Goal: Find specific fact: Find specific fact

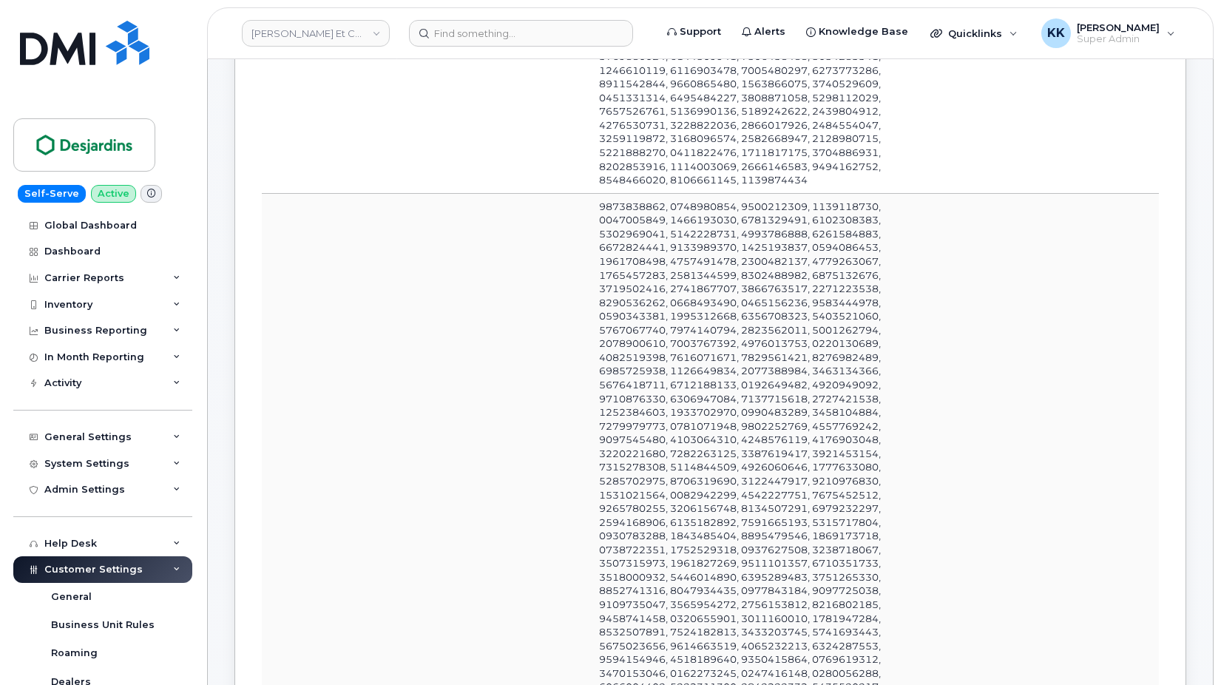
scroll to position [426, 0]
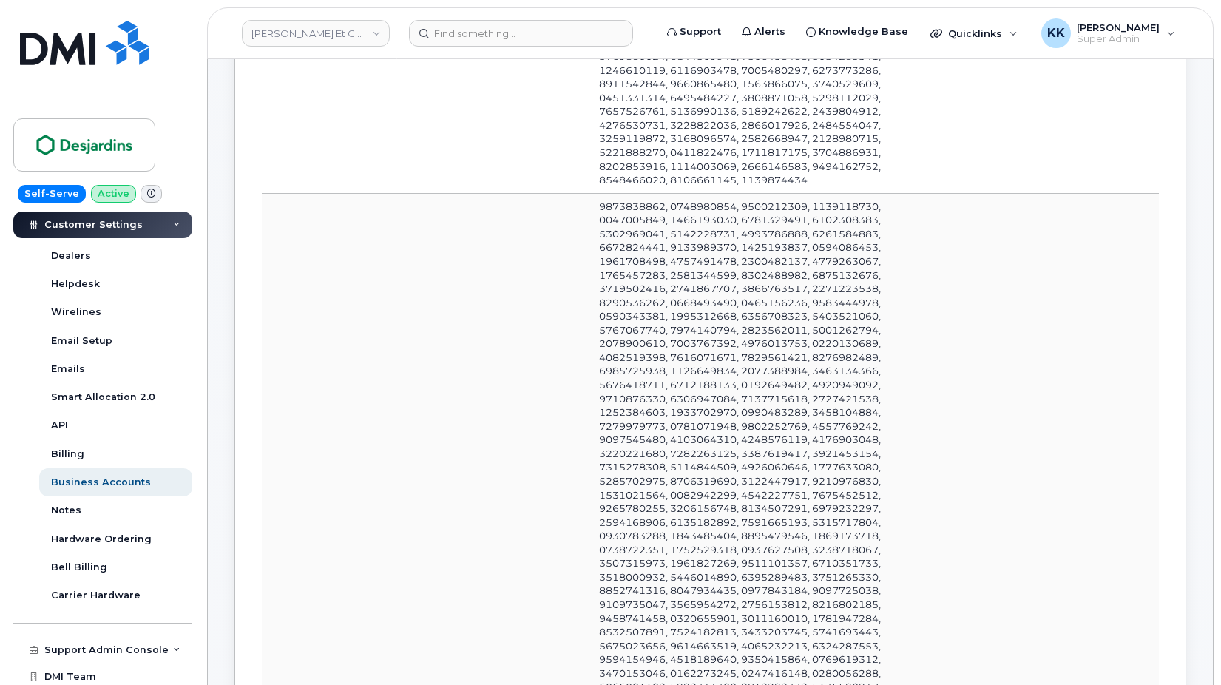
click at [314, 35] on link "Caisses Desjardins Et Centre Financier Entreprises" at bounding box center [316, 33] width 148 height 27
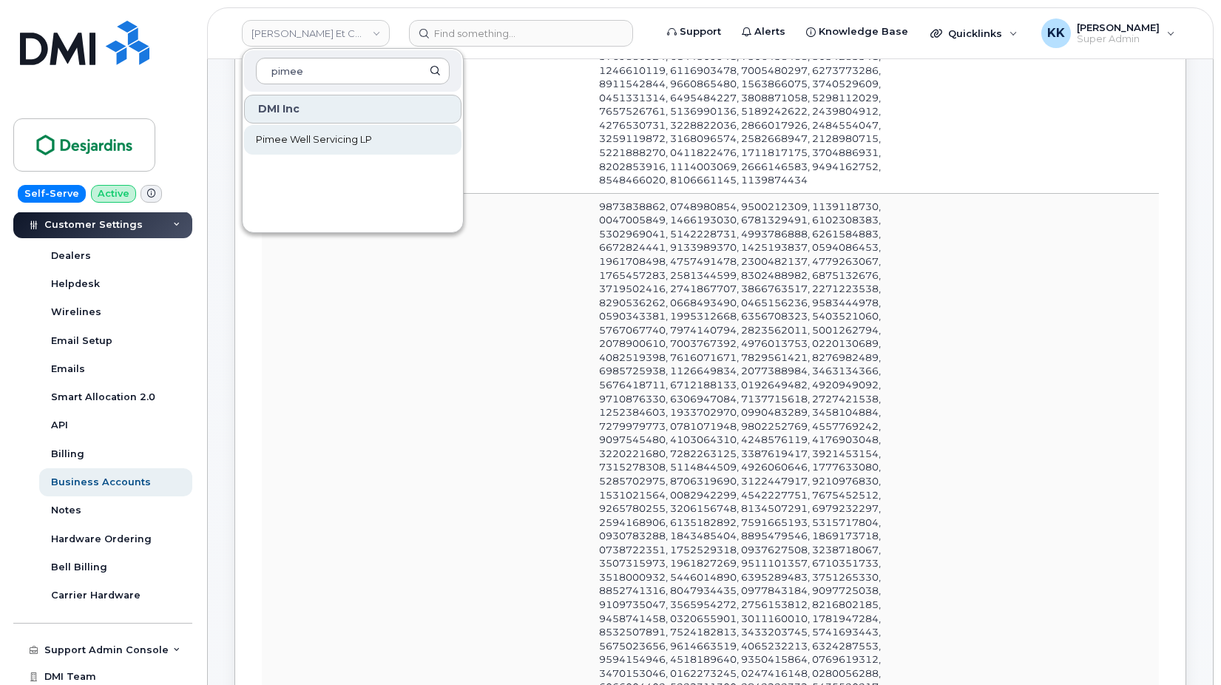
type input "pimee"
click at [312, 137] on span "Pimee Well Servicing LP" at bounding box center [314, 139] width 116 height 15
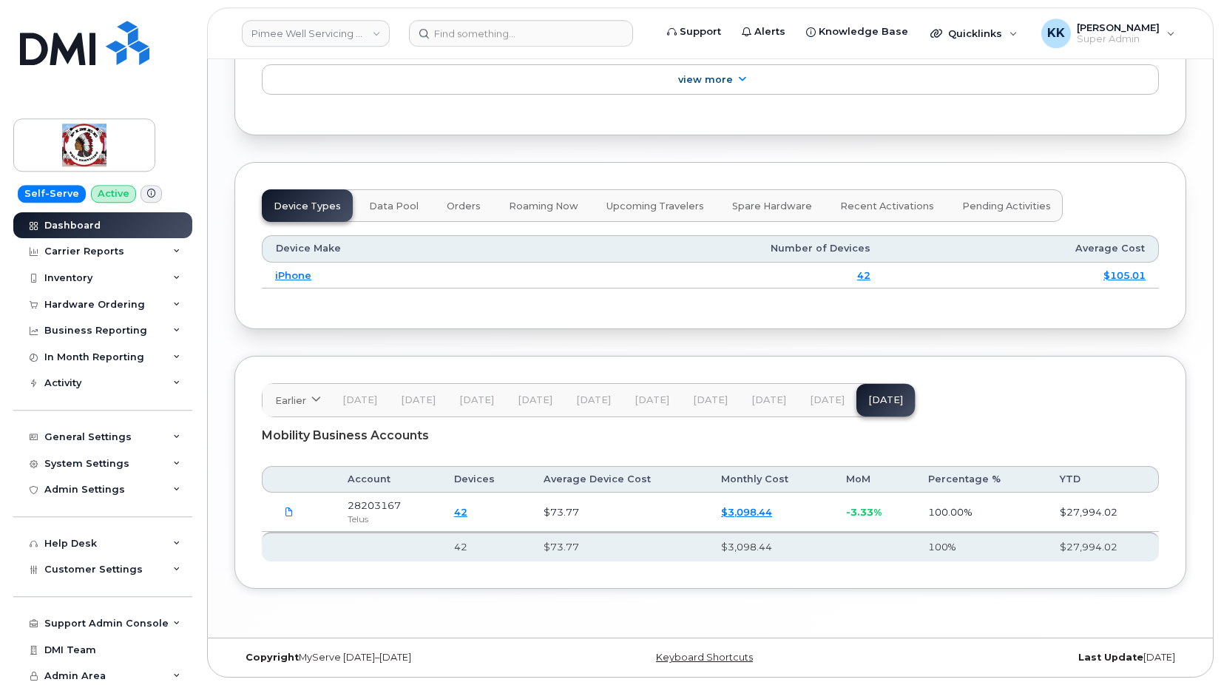
scroll to position [1848, 0]
click at [311, 29] on link "Pimee Well Servicing LP" at bounding box center [316, 33] width 148 height 27
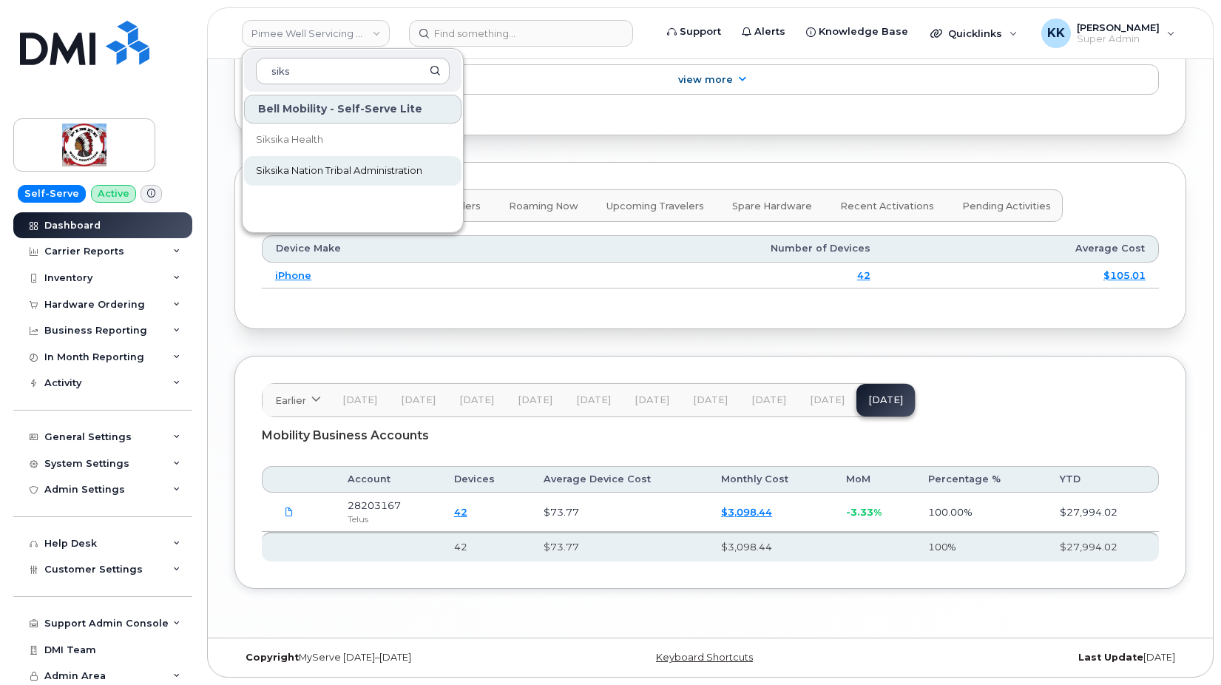
type input "siks"
click at [305, 163] on span "Siksika Nation Tribal Administration" at bounding box center [339, 170] width 166 height 15
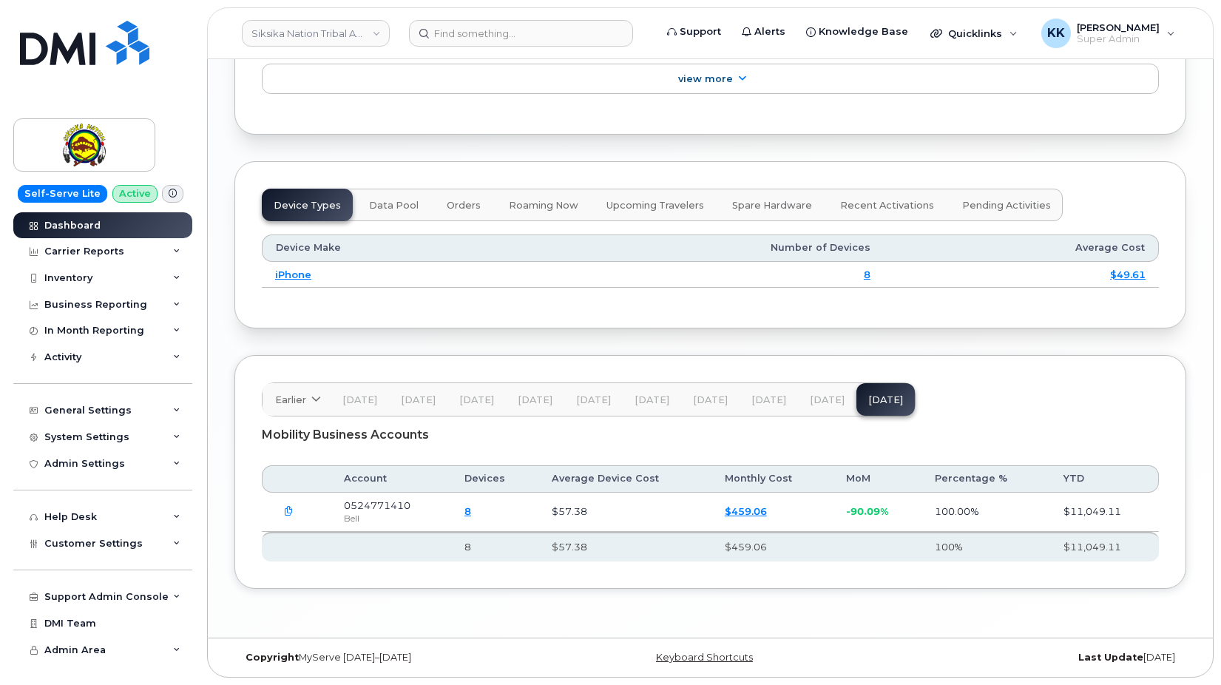
scroll to position [1890, 0]
click at [103, 542] on span "Customer Settings" at bounding box center [93, 542] width 98 height 11
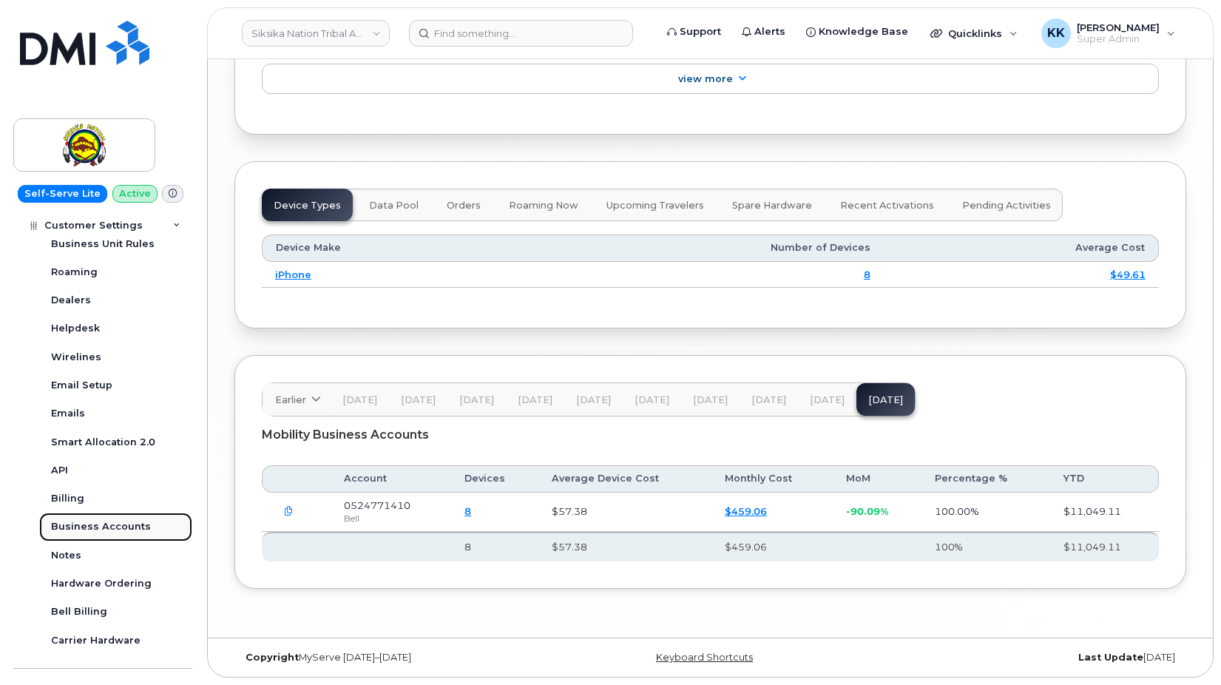
click at [104, 530] on div "Business Accounts" at bounding box center [101, 526] width 100 height 13
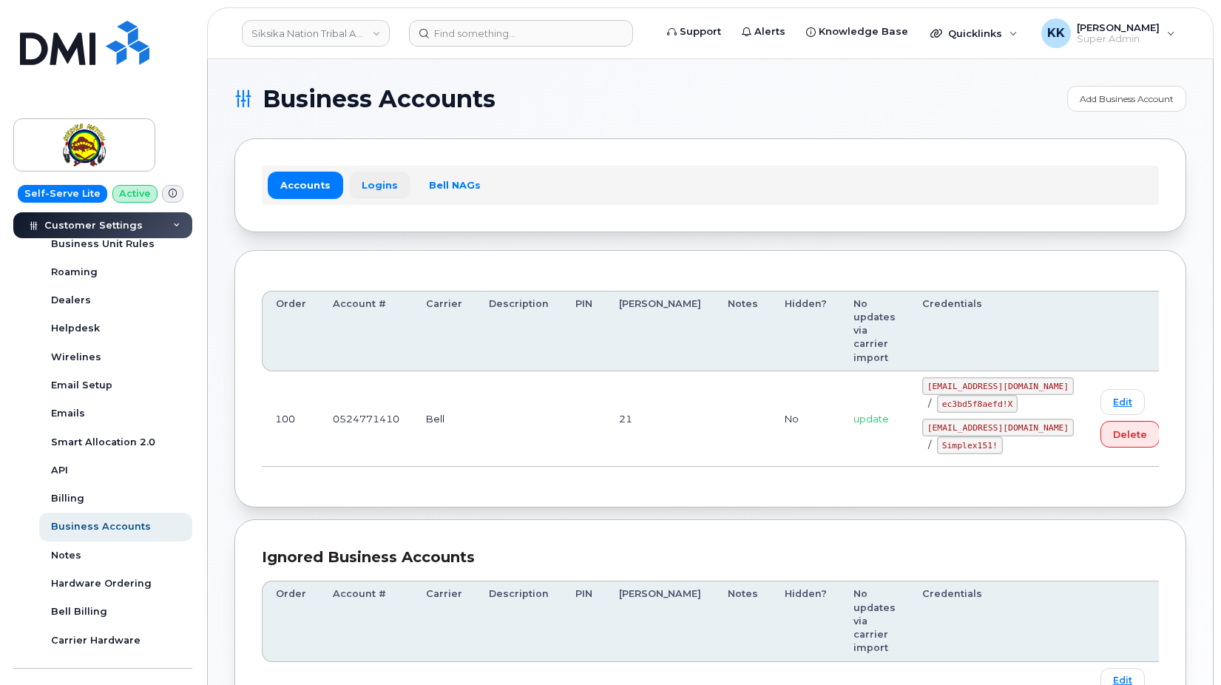
click at [365, 191] on link "Logins" at bounding box center [379, 185] width 61 height 27
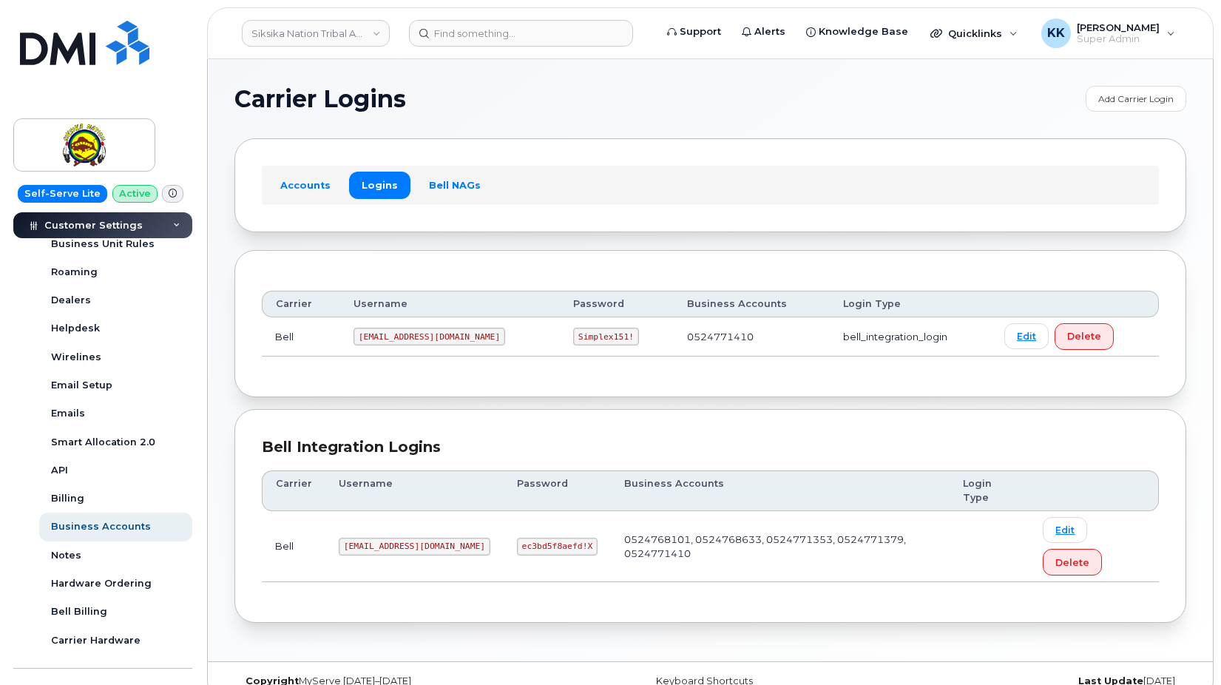
click at [362, 537] on code "siksikan@myserve.ca" at bounding box center [415, 546] width 152 height 18
click at [517, 537] on code "ec3bd5f8aefd!X" at bounding box center [557, 546] width 81 height 18
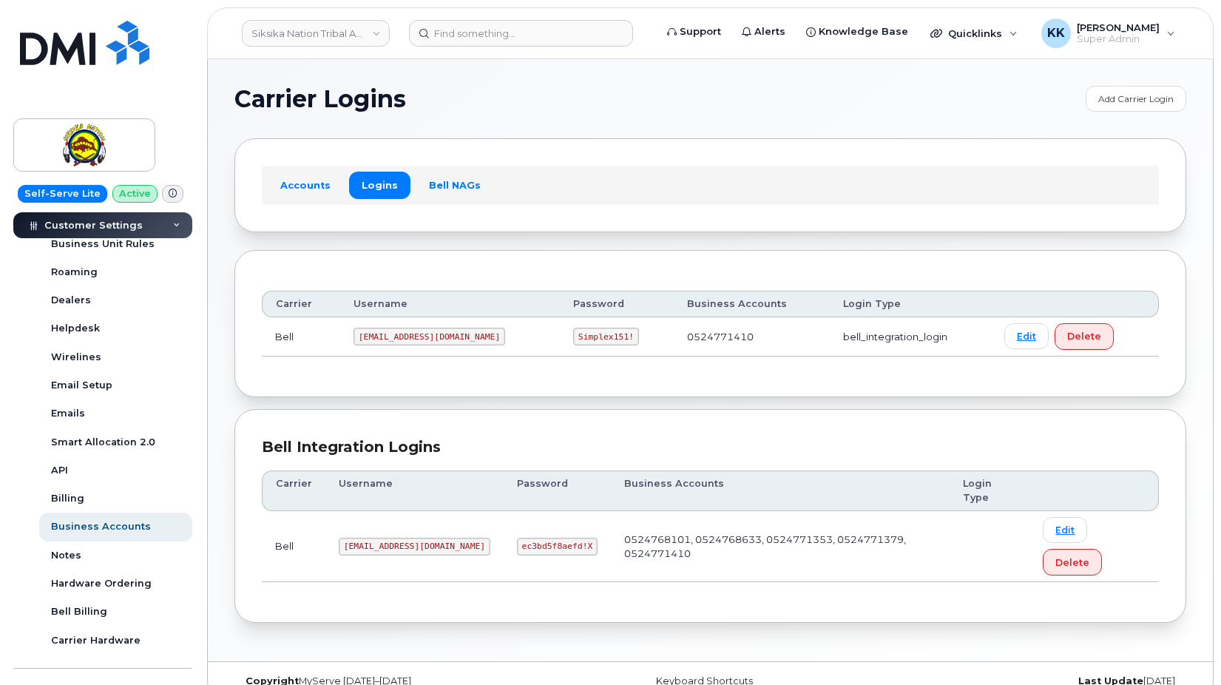
click at [517, 537] on code "ec3bd5f8aefd!X" at bounding box center [557, 546] width 81 height 18
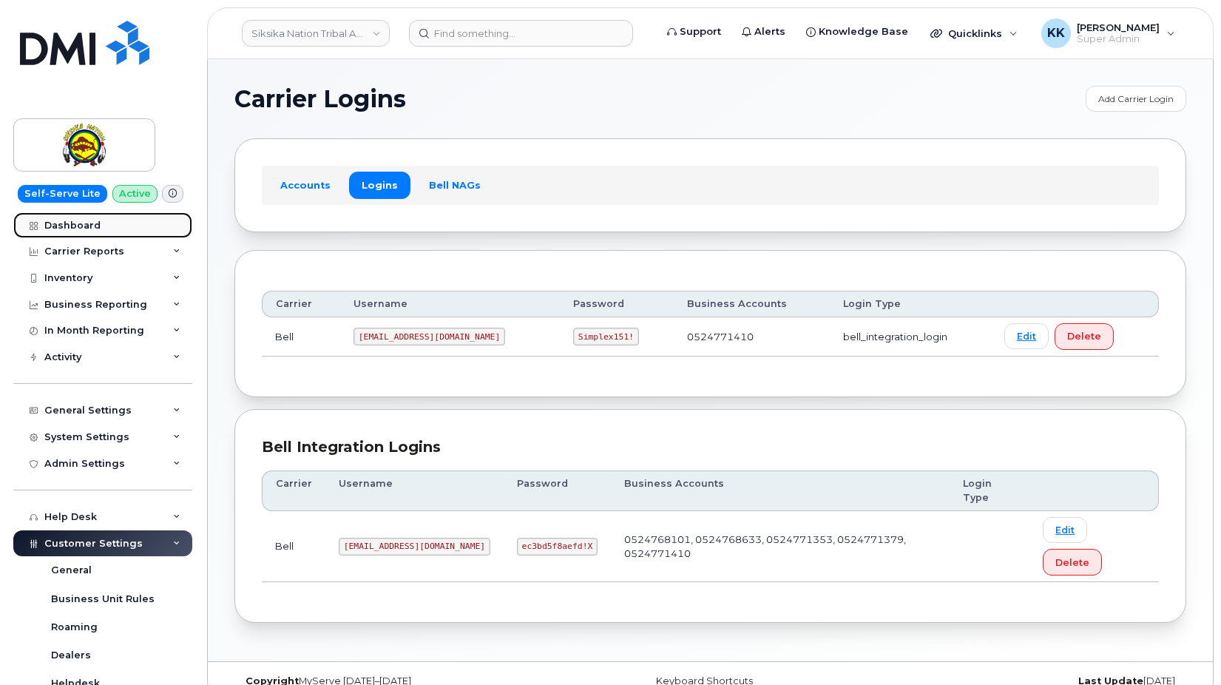
click at [86, 233] on link "Dashboard" at bounding box center [102, 225] width 179 height 27
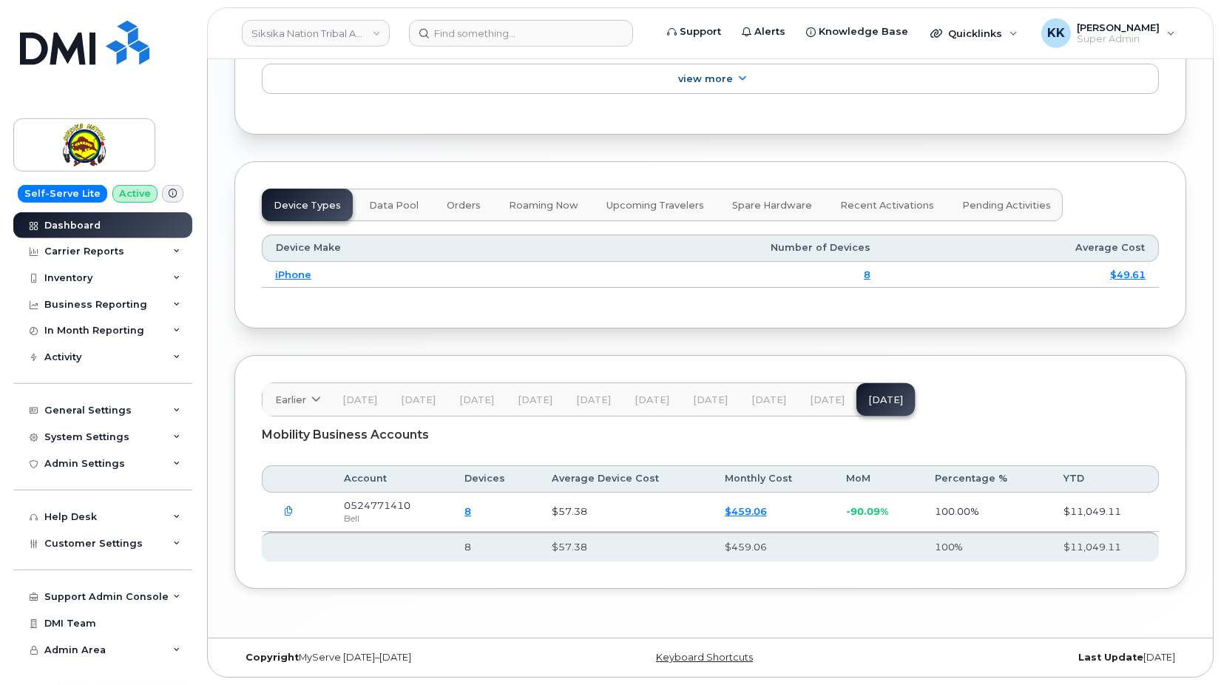
scroll to position [1890, 0]
click at [810, 396] on span "[DATE]" at bounding box center [827, 400] width 35 height 12
click at [896, 411] on button "Aug 25" at bounding box center [885, 399] width 58 height 33
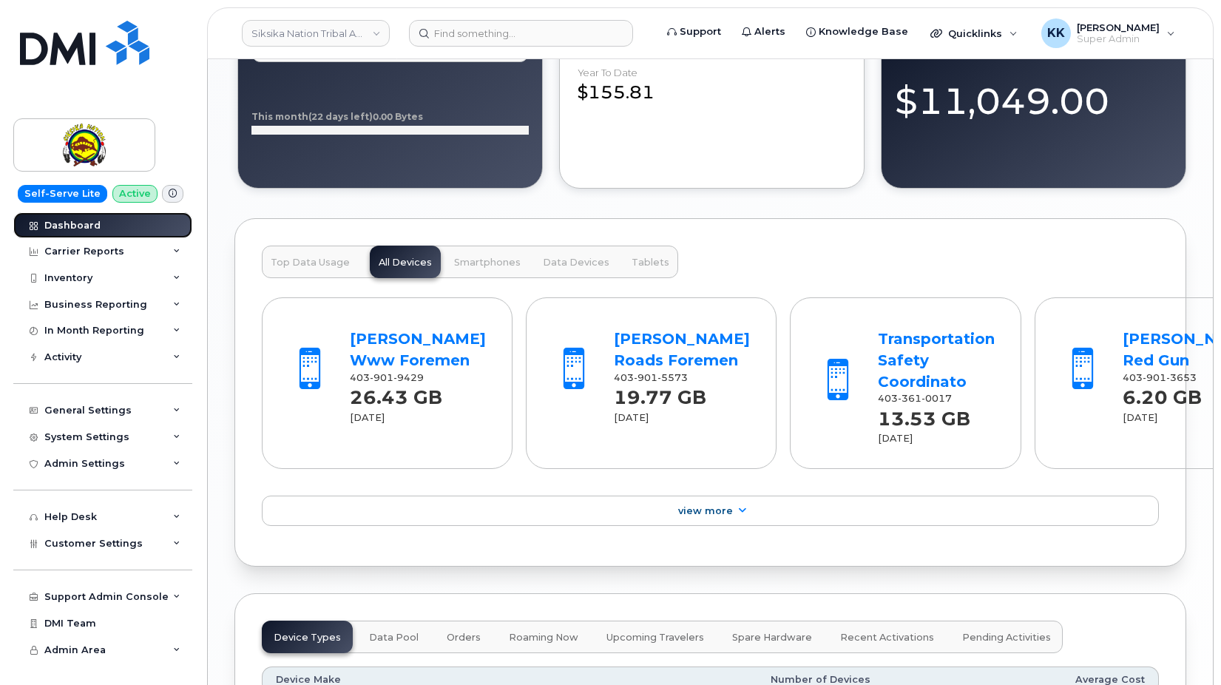
click at [85, 230] on div "Dashboard" at bounding box center [72, 226] width 56 height 12
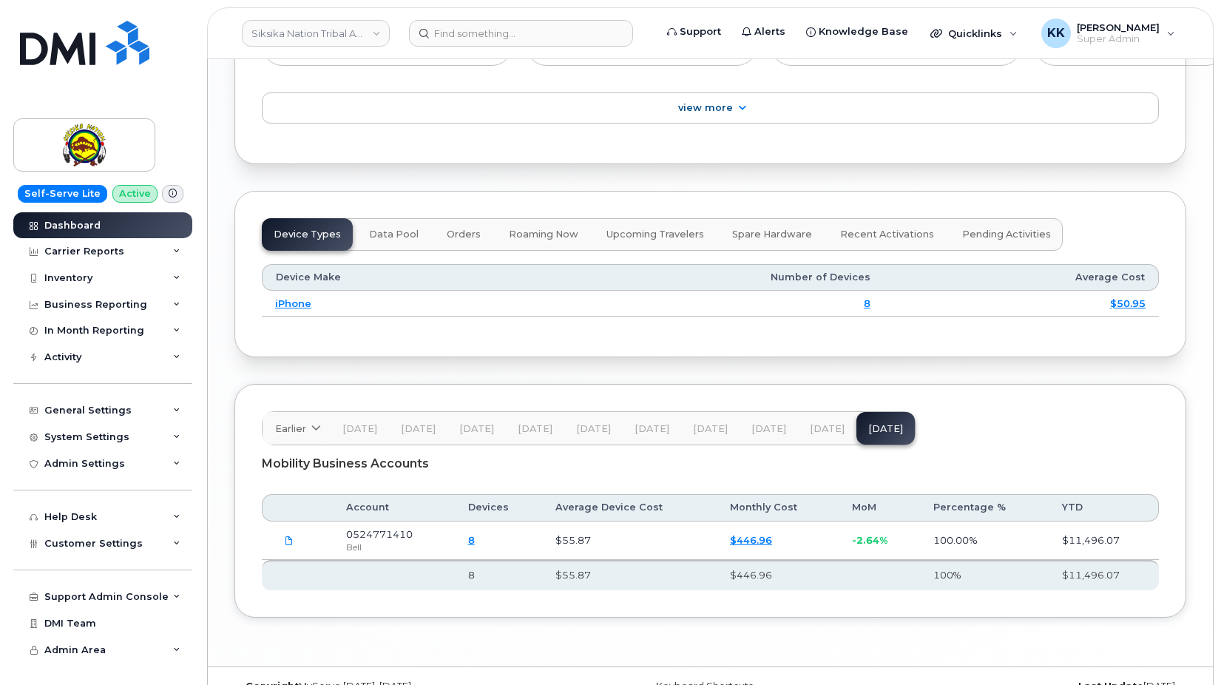
scroll to position [1890, 0]
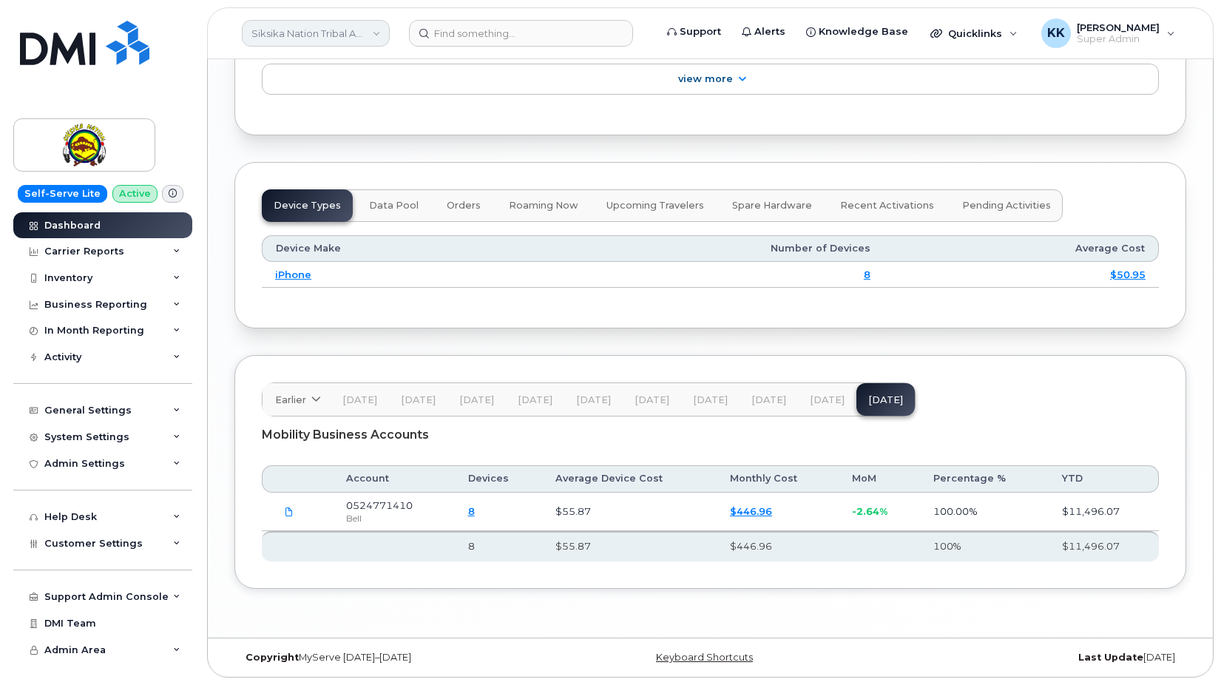
click at [314, 42] on link "Siksika Nation Tribal Administration" at bounding box center [316, 33] width 148 height 27
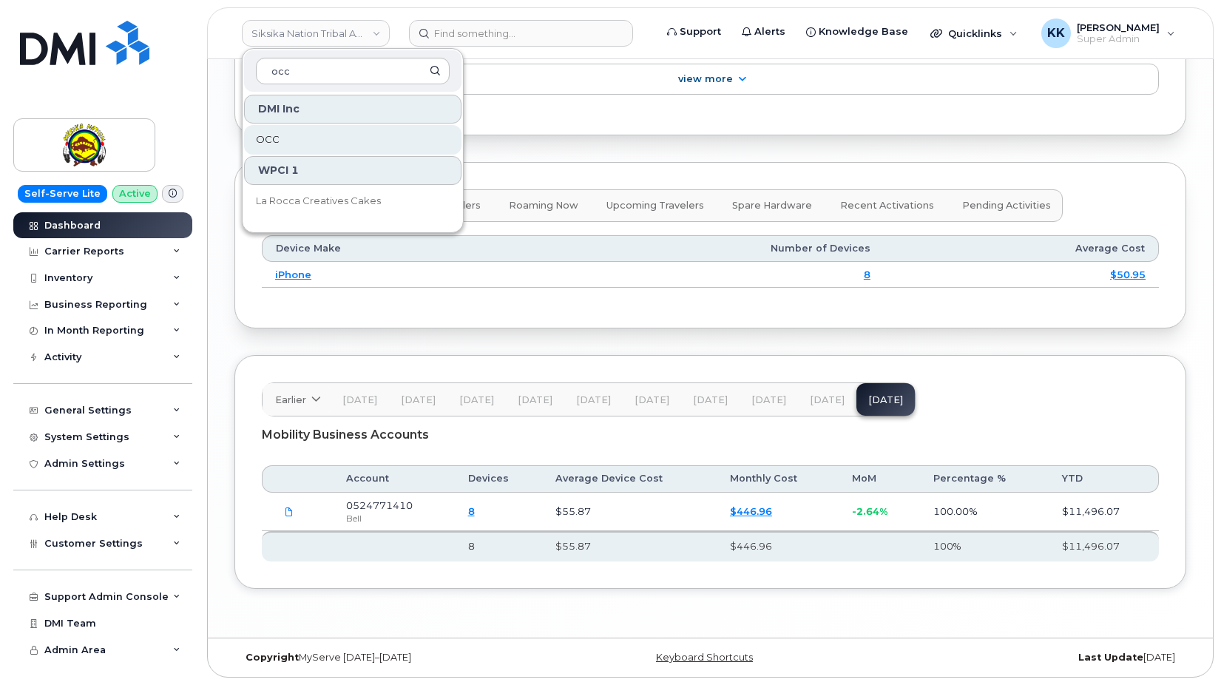
type input "occ"
click at [285, 140] on link "OCC" at bounding box center [352, 140] width 217 height 30
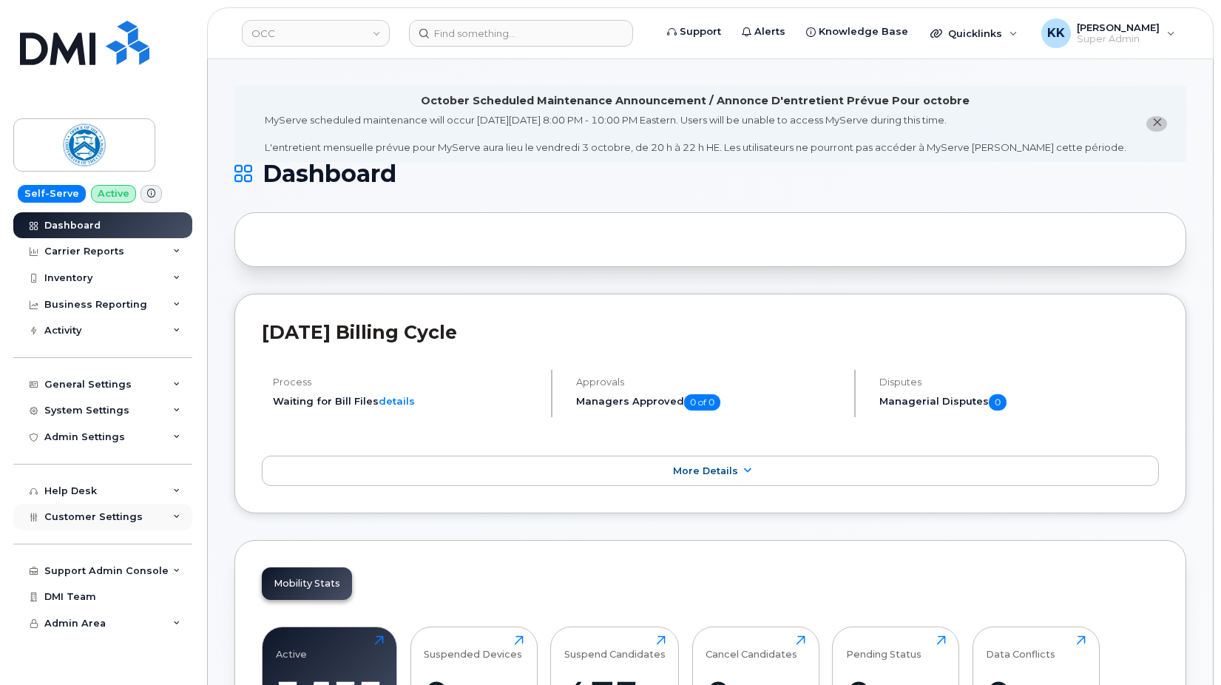
click at [115, 522] on span "Customer Settings" at bounding box center [93, 516] width 98 height 11
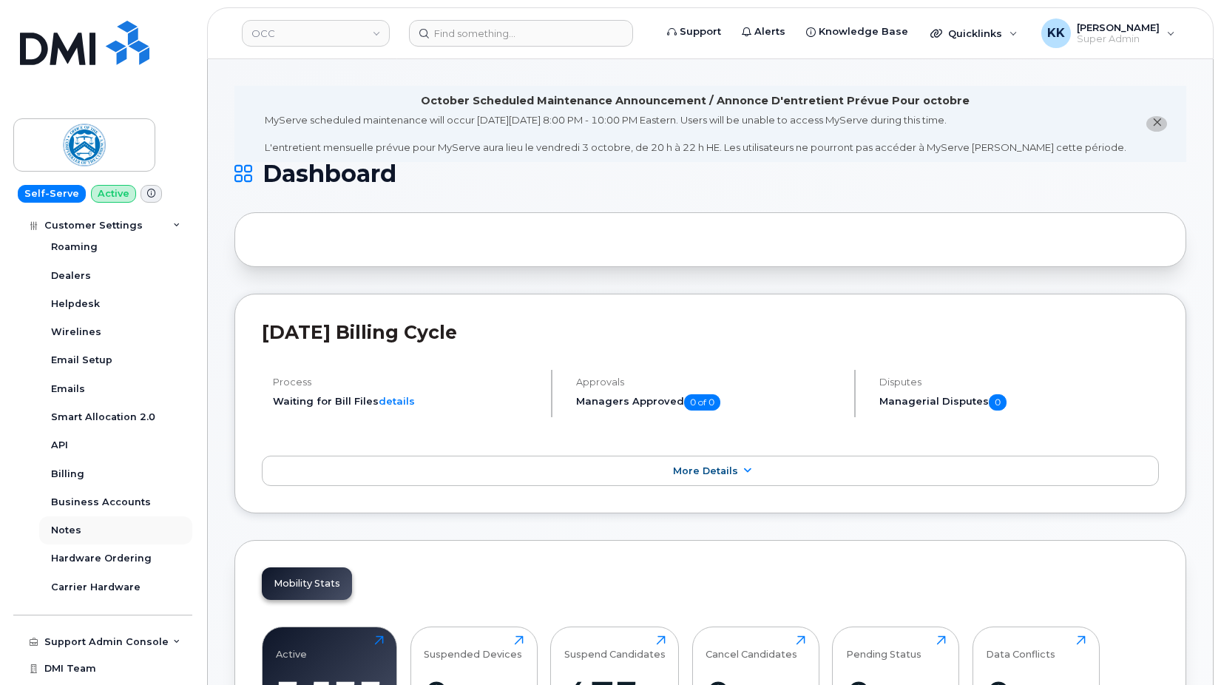
scroll to position [355, 0]
click at [109, 509] on link "Business Accounts" at bounding box center [115, 500] width 153 height 28
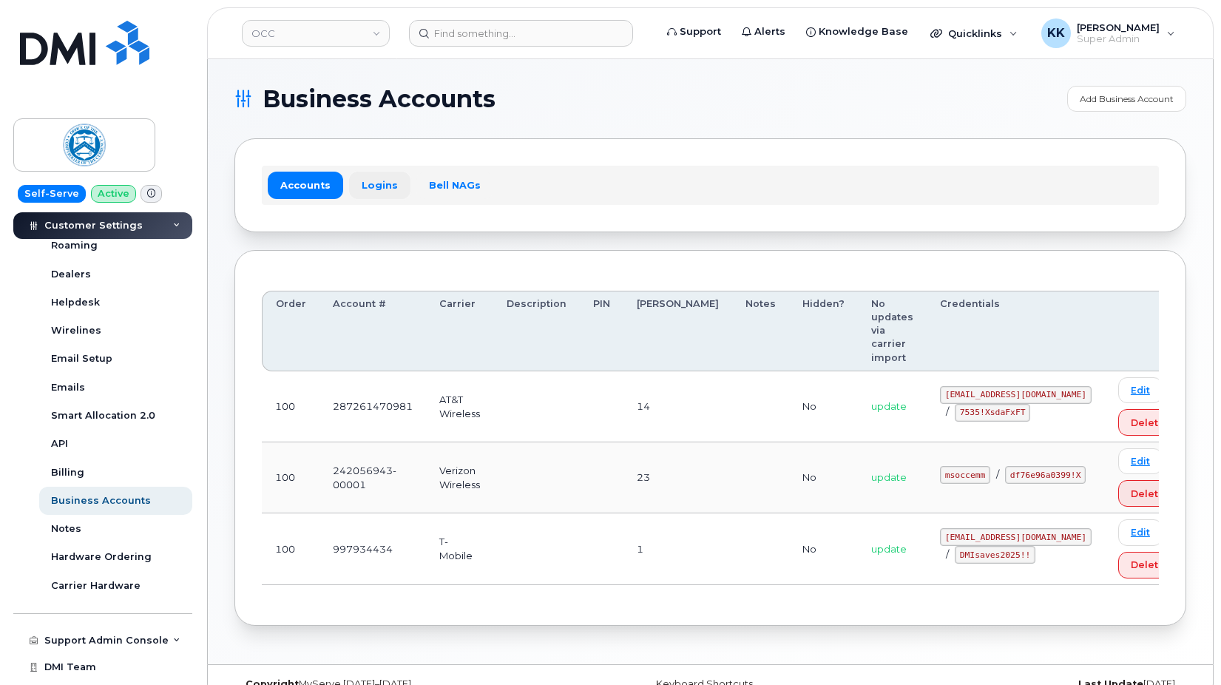
click at [387, 191] on link "Logins" at bounding box center [379, 185] width 61 height 27
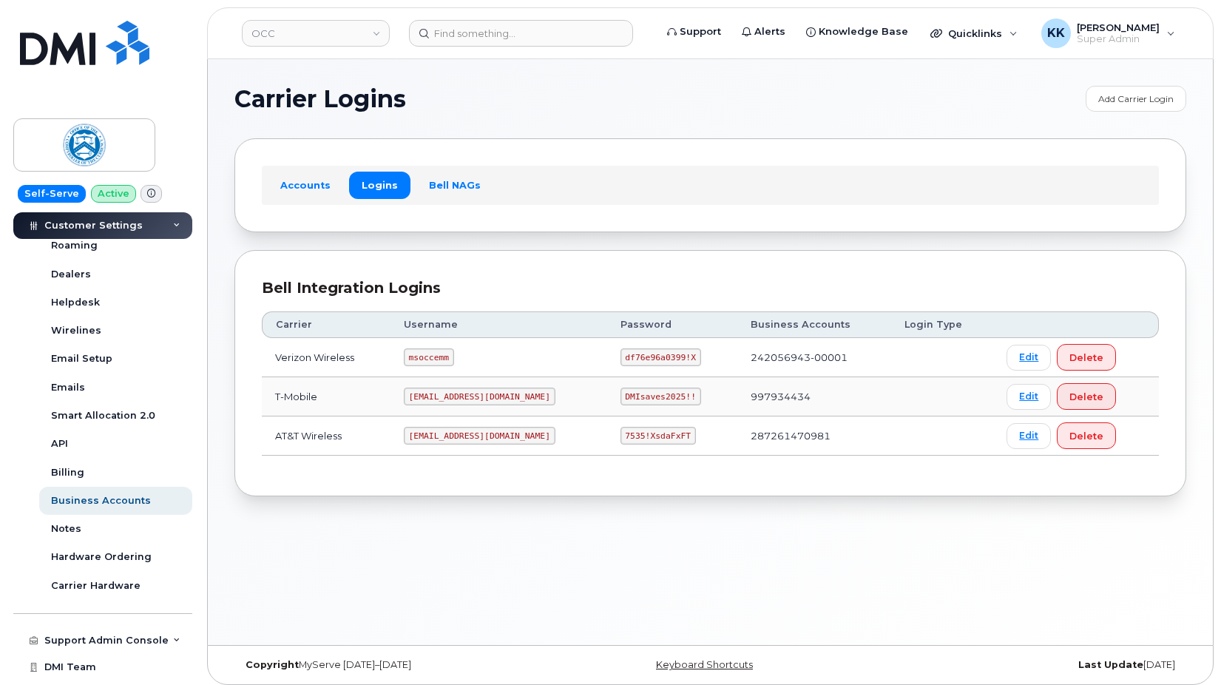
click at [433, 432] on code "[EMAIL_ADDRESS][DOMAIN_NAME]" at bounding box center [480, 436] width 152 height 18
click at [433, 433] on code "[EMAIL_ADDRESS][DOMAIN_NAME]" at bounding box center [480, 436] width 152 height 18
click at [627, 438] on code "7535!XsdaFxFT" at bounding box center [657, 436] width 75 height 18
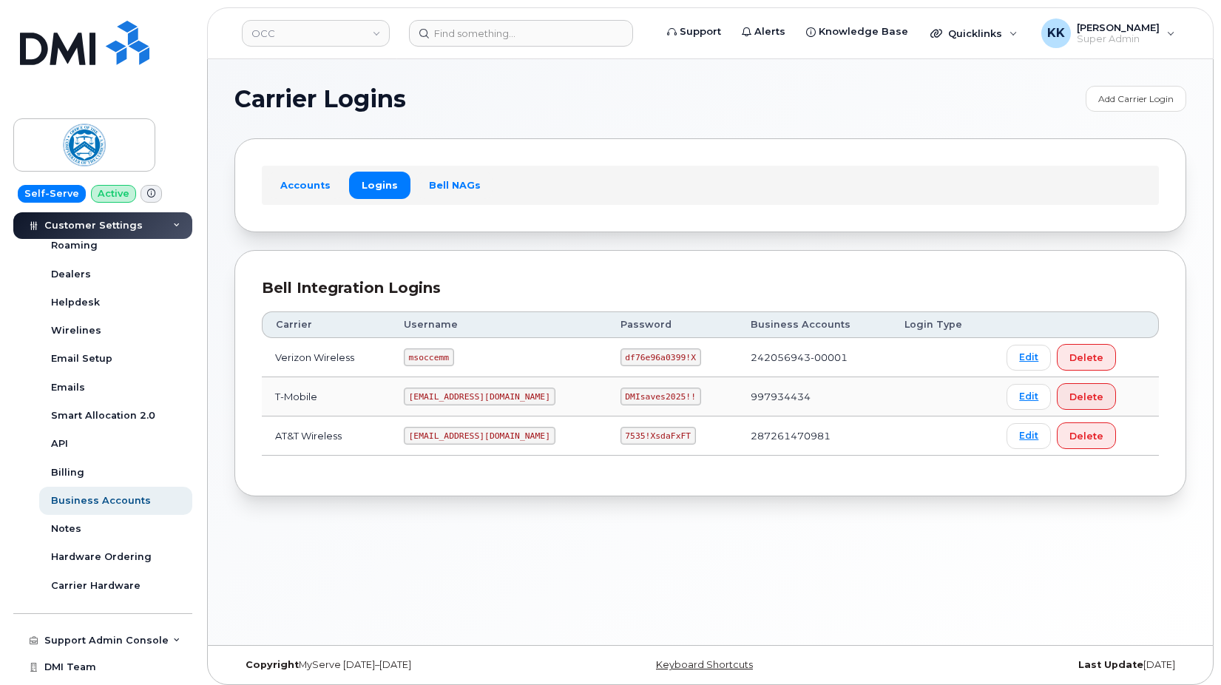
click at [627, 438] on code "7535!XsdaFxFT" at bounding box center [657, 436] width 75 height 18
click at [306, 27] on link "OCC" at bounding box center [316, 33] width 148 height 27
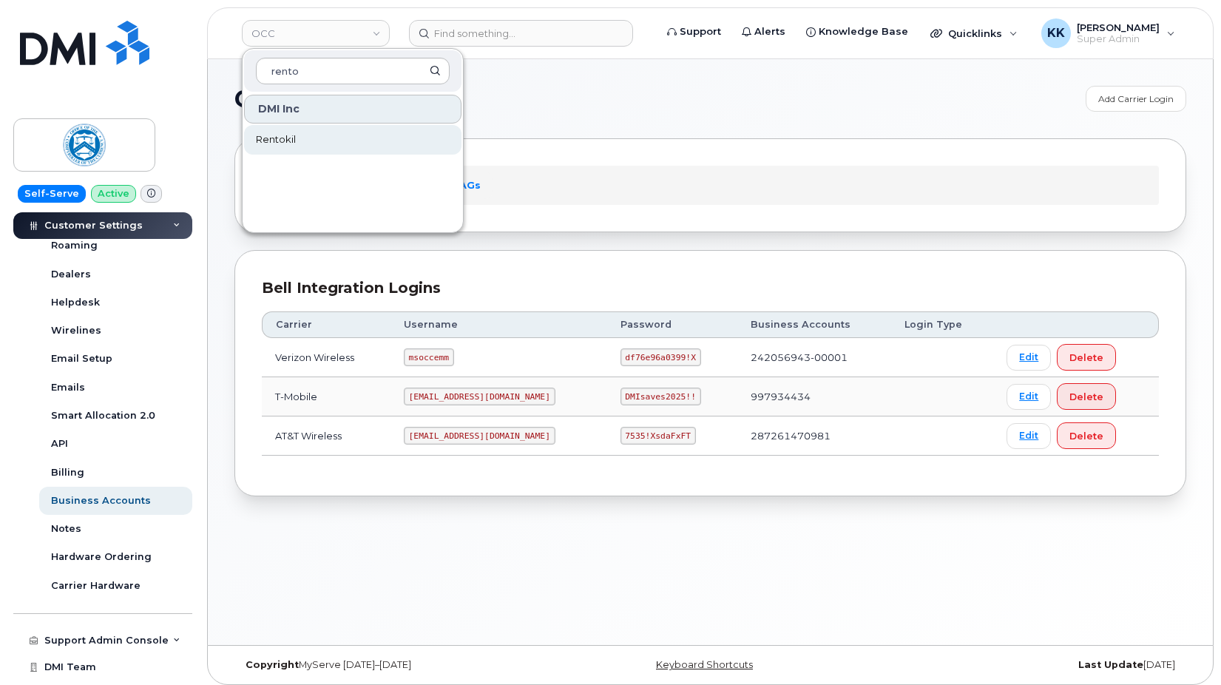
type input "rento"
click at [285, 138] on span "Rentokil" at bounding box center [276, 139] width 40 height 15
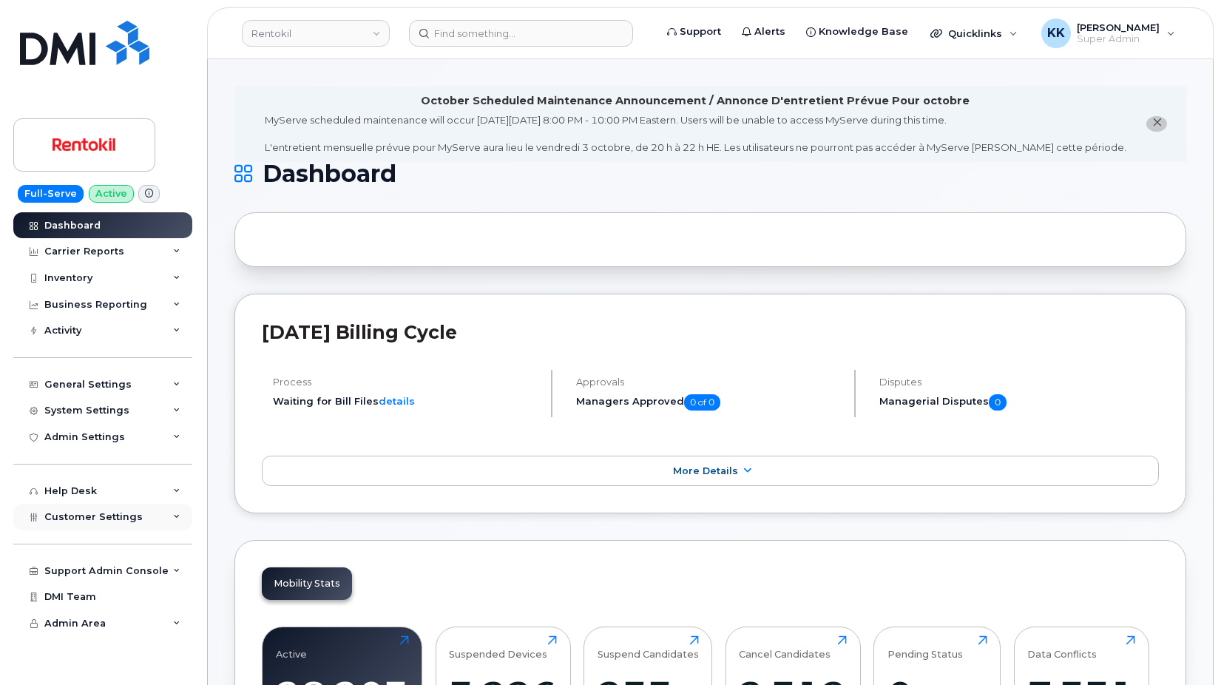
click at [84, 523] on div "Customer Settings" at bounding box center [102, 516] width 179 height 27
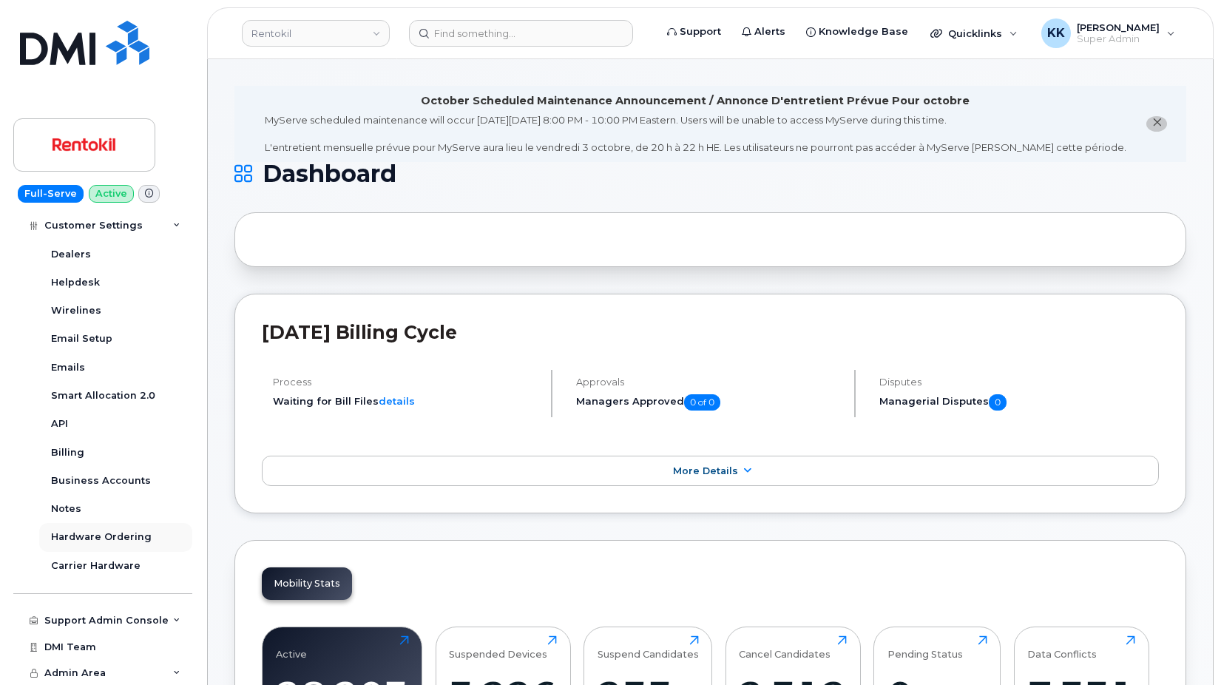
scroll to position [376, 0]
click at [112, 476] on div "Business Accounts" at bounding box center [101, 479] width 100 height 13
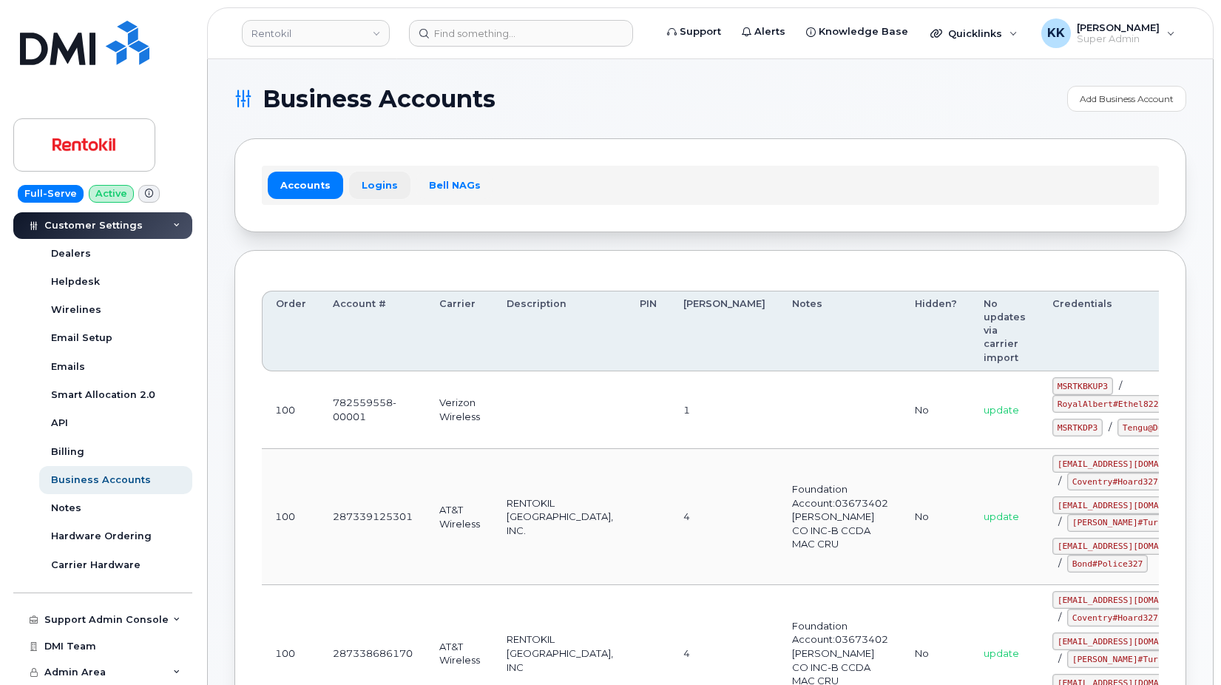
click at [378, 189] on link "Logins" at bounding box center [379, 185] width 61 height 27
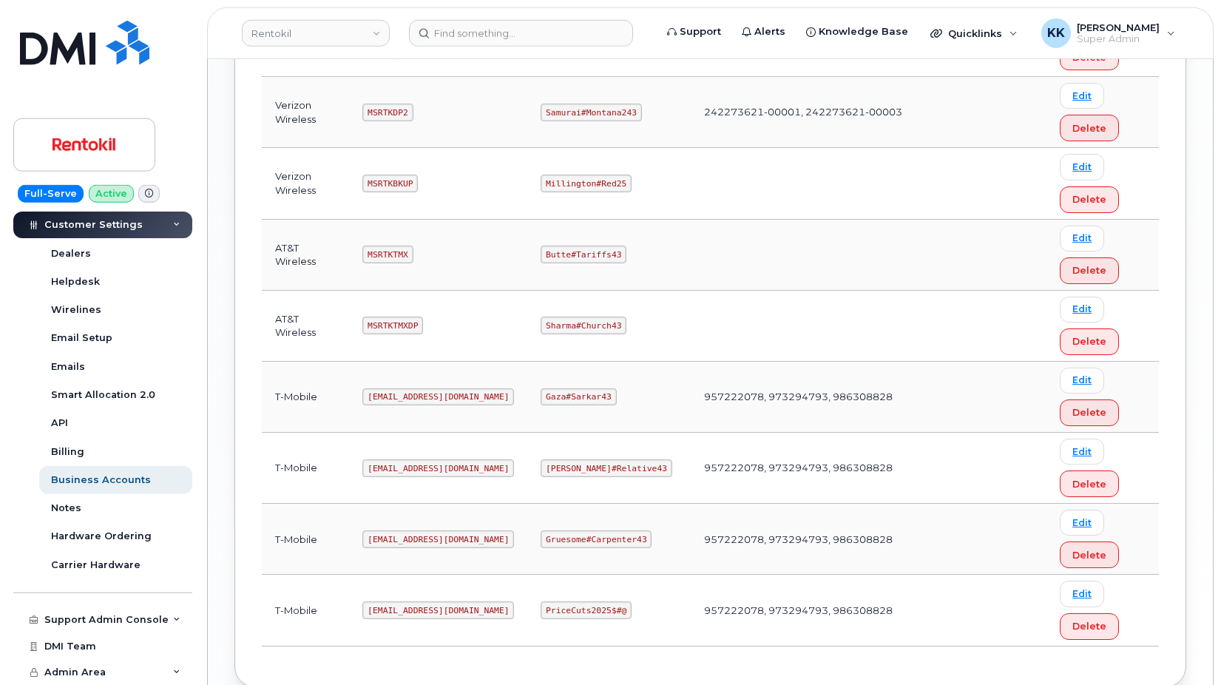
scroll to position [1207, 0]
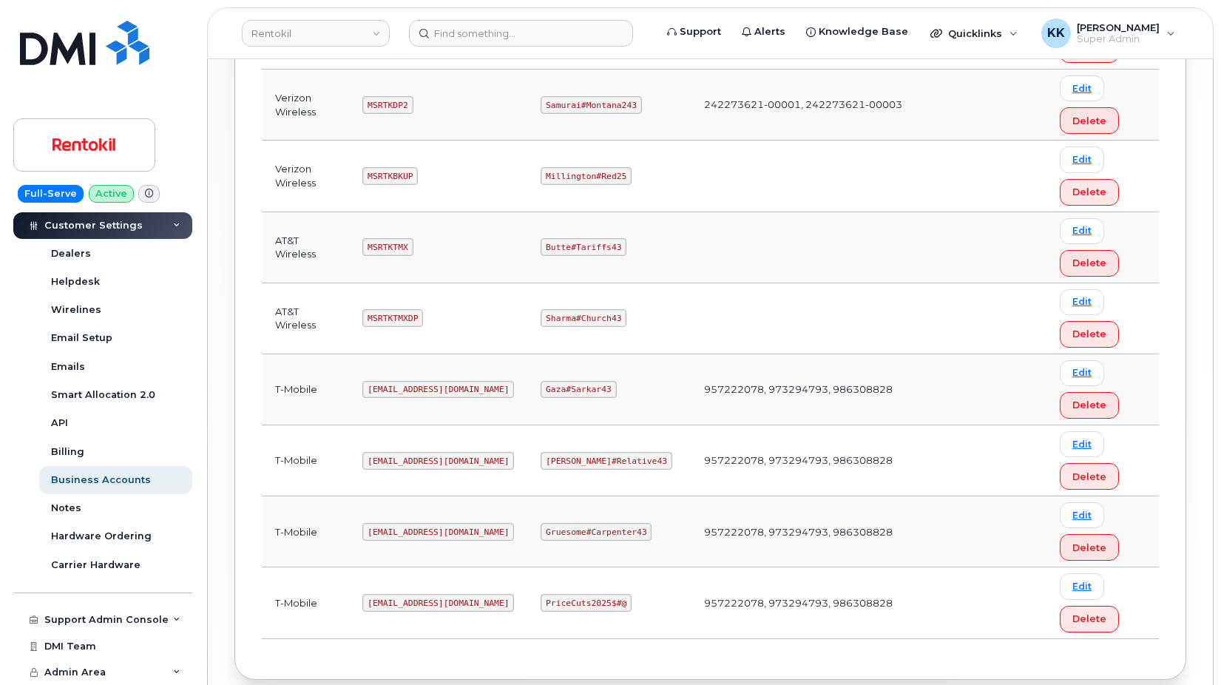
click at [382, 318] on code "MSRTKTMXDP" at bounding box center [392, 318] width 61 height 18
copy code "MSRTKTMXDP"
click at [589, 318] on code "Sharma#Church43" at bounding box center [583, 318] width 86 height 18
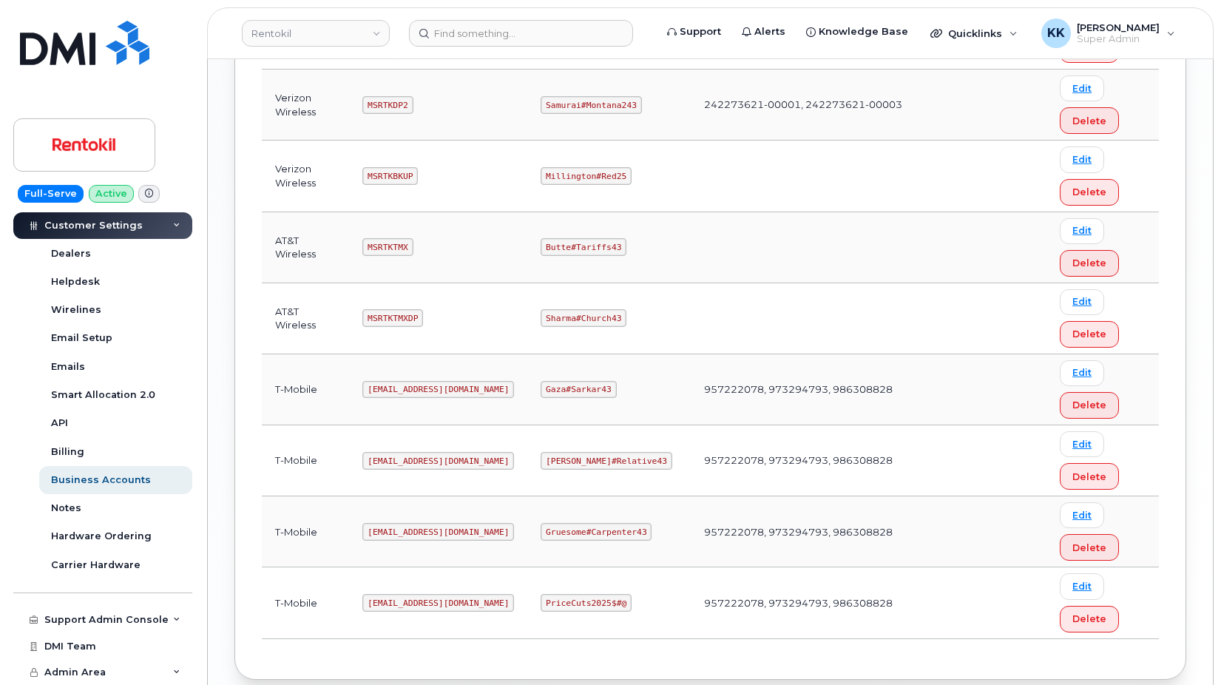
click at [589, 318] on code "Sharma#Church43" at bounding box center [583, 318] width 86 height 18
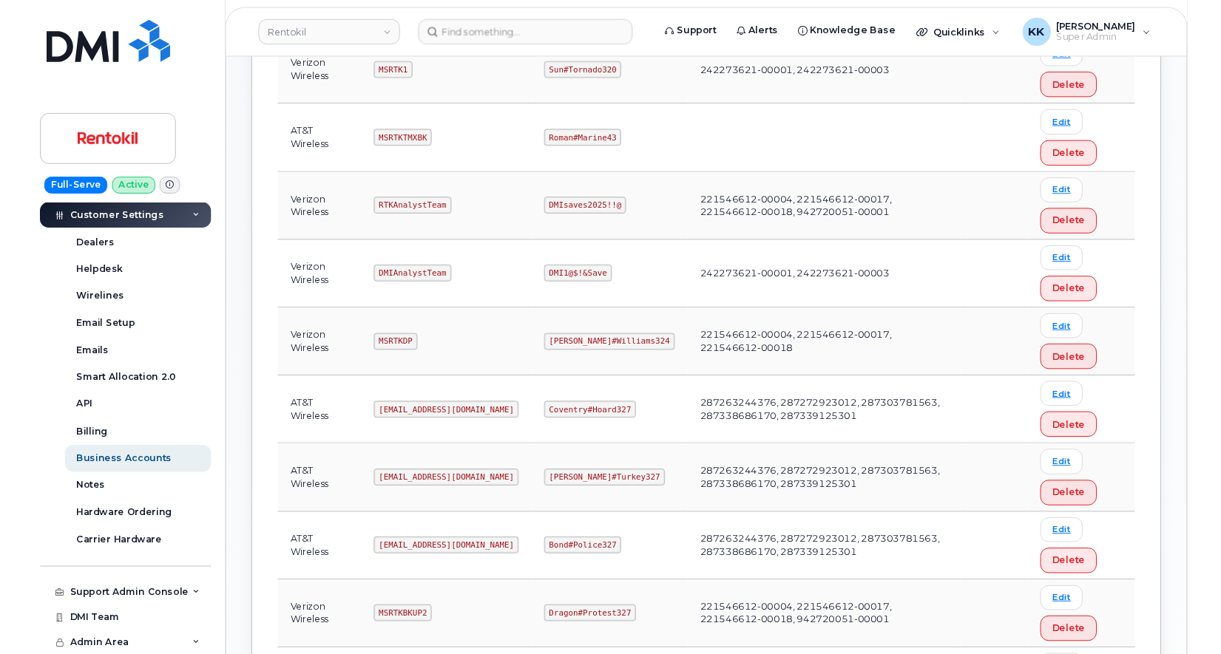
scroll to position [0, 0]
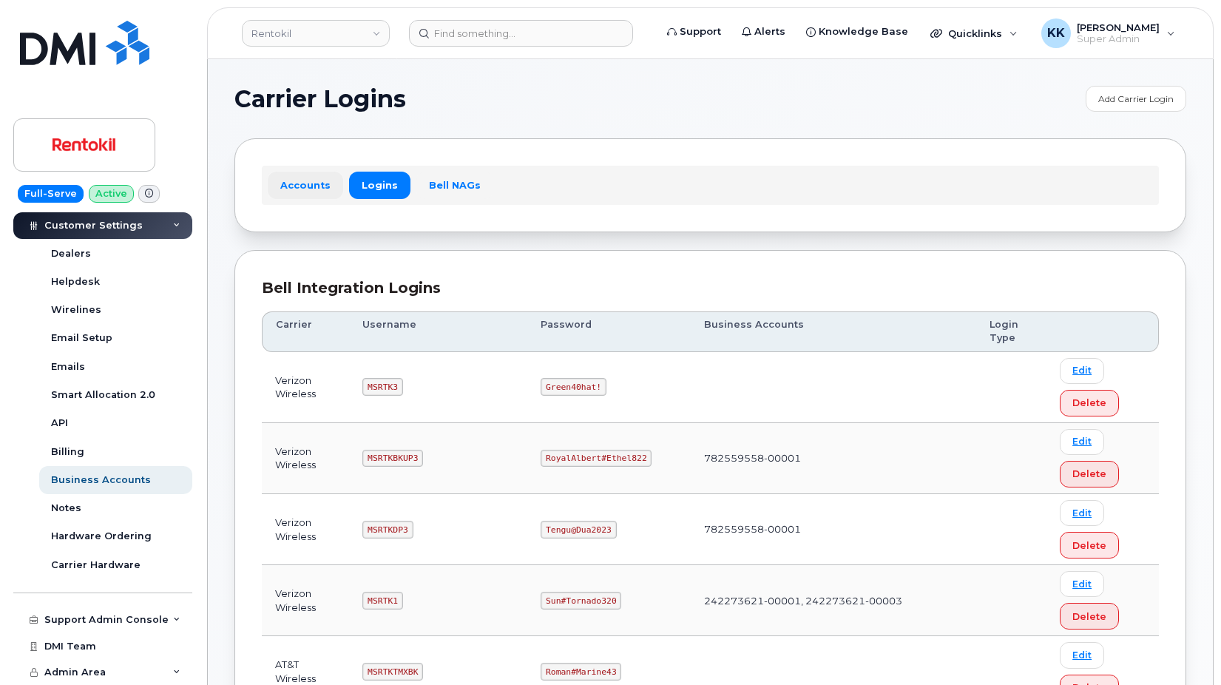
click at [294, 190] on link "Accounts" at bounding box center [305, 185] width 75 height 27
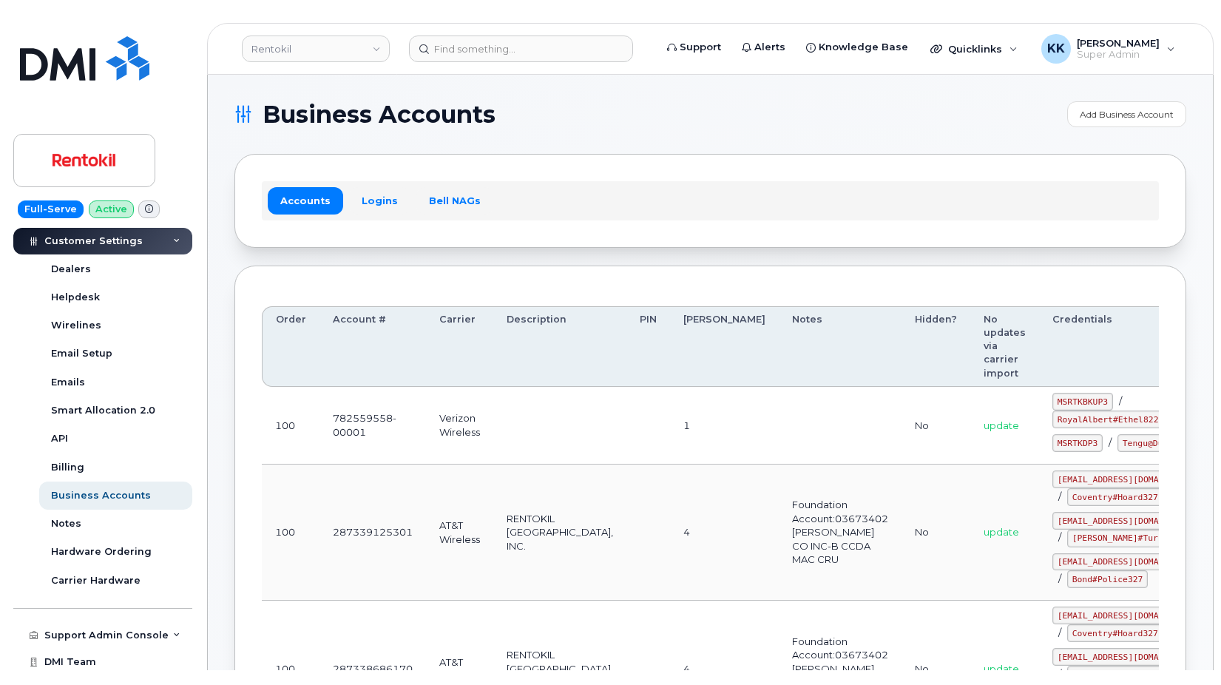
scroll to position [1003, 0]
